Goal: Information Seeking & Learning: Check status

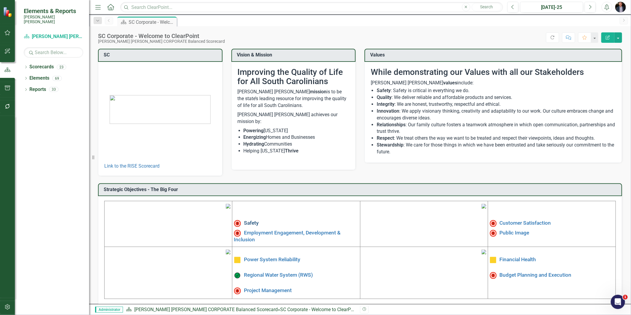
click at [249, 223] on link "Safety" at bounding box center [251, 223] width 15 height 6
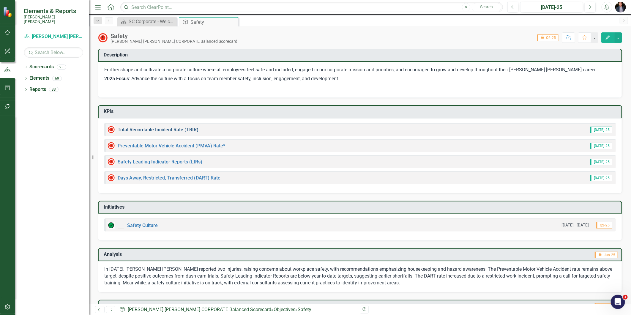
click at [166, 128] on link "Total Recordable Incident Rate (TRIR)" at bounding box center [158, 130] width 81 height 6
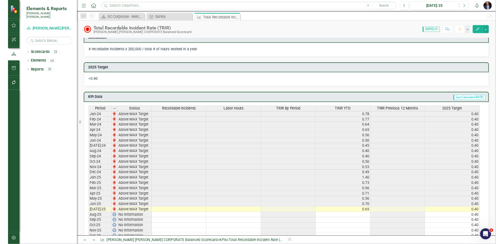
scroll to position [297, 0]
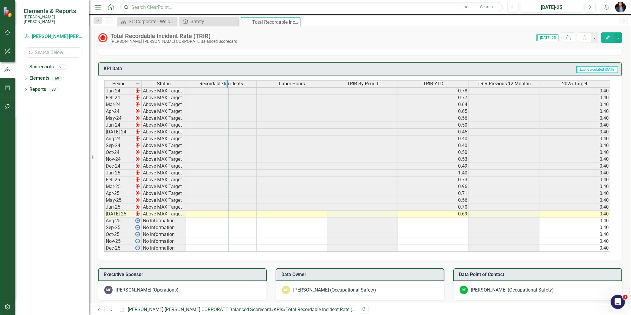
drag, startPoint x: 256, startPoint y: 82, endPoint x: 228, endPoint y: 82, distance: 27.9
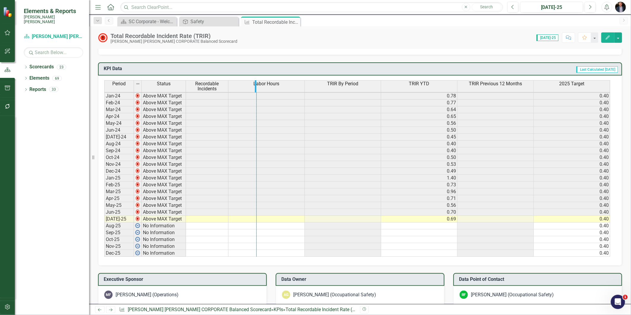
drag, startPoint x: 304, startPoint y: 83, endPoint x: 256, endPoint y: 85, distance: 47.8
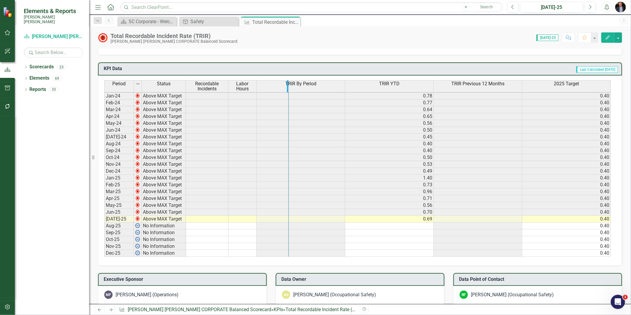
drag, startPoint x: 345, startPoint y: 86, endPoint x: 288, endPoint y: 86, distance: 56.1
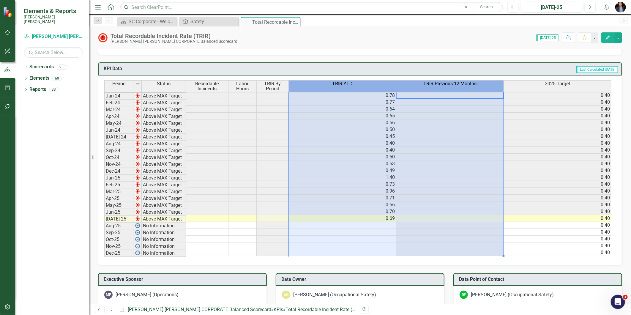
click at [395, 84] on div "Period Status Recordable Incidents Labor Hours TRIR By Period TRIR YTD TRIR Pre…" at bounding box center [357, 168] width 507 height 176
drag, startPoint x: 394, startPoint y: 84, endPoint x: 322, endPoint y: 85, distance: 72.2
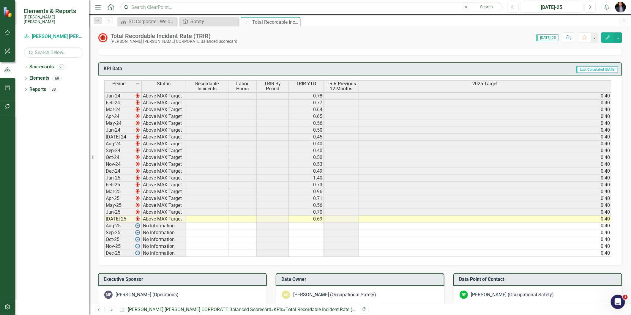
click at [616, 83] on div "Period Status Recordable Incidents Labor Hours TRIR By Period TRIR YTD TRIR Pre…" at bounding box center [360, 170] width 524 height 190
drag, startPoint x: 610, startPoint y: 81, endPoint x: 408, endPoint y: 82, distance: 201.7
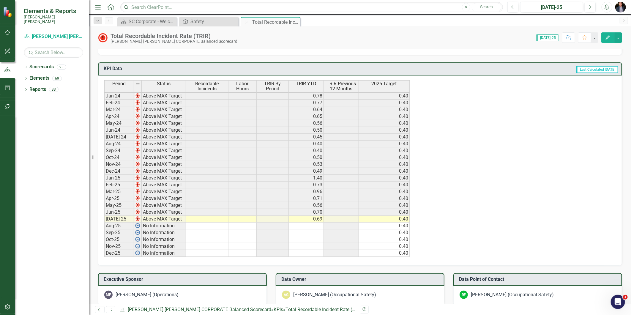
drag, startPoint x: 330, startPoint y: 311, endPoint x: 495, endPoint y: 144, distance: 234.8
click at [495, 144] on div "Period Status Recordable Incidents Labor Hours TRIR By Period TRIR YTD TRIR Pre…" at bounding box center [357, 168] width 507 height 176
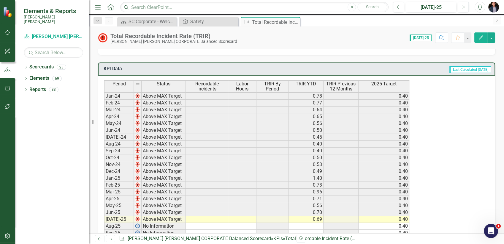
scroll to position [0, 0]
